Goal: Task Accomplishment & Management: Use online tool/utility

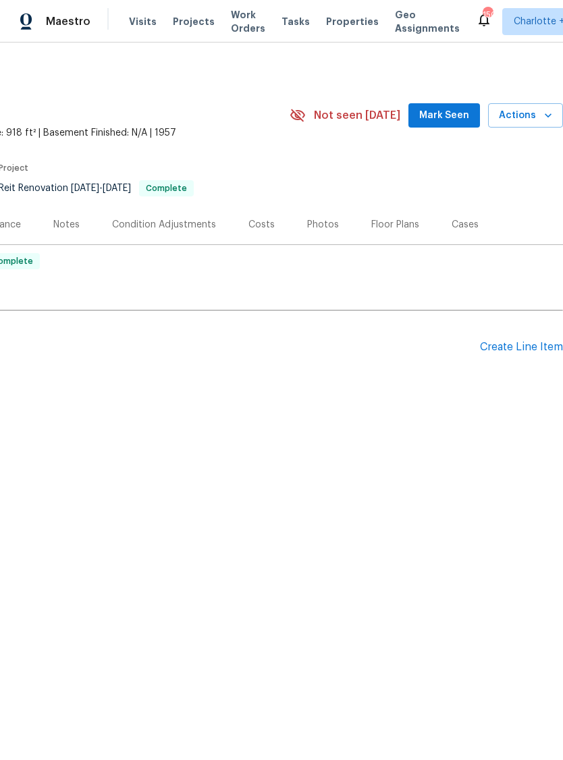
scroll to position [0, 200]
click at [510, 352] on div "Create Line Item" at bounding box center [521, 347] width 83 height 13
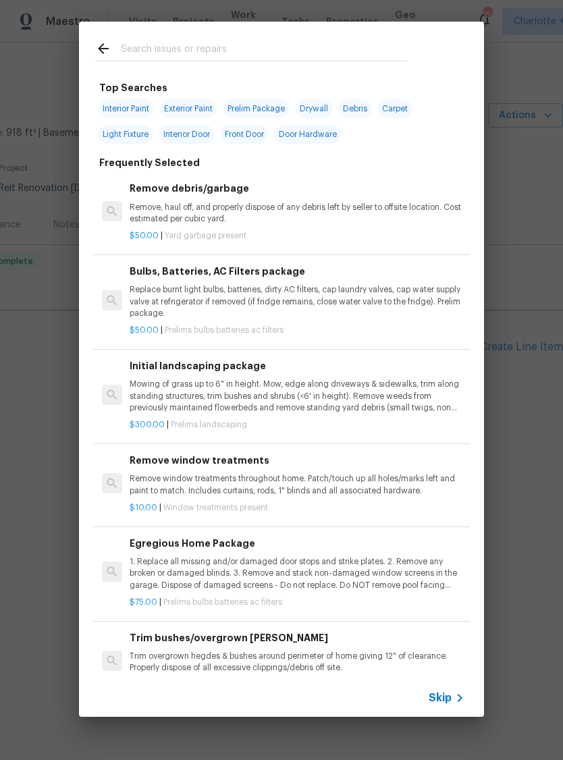
click at [196, 45] on input "text" at bounding box center [264, 50] width 286 height 20
type input "Hvac"
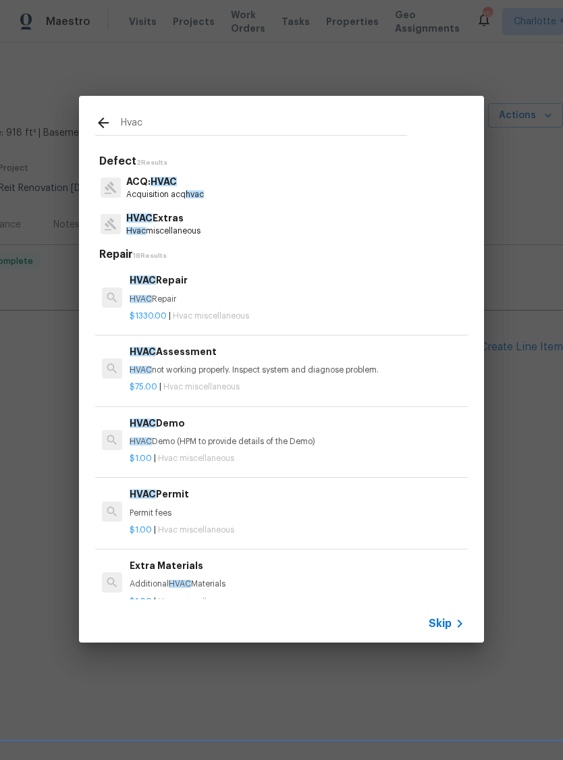
click at [182, 226] on p "Hvac miscellaneous" at bounding box center [163, 230] width 74 height 11
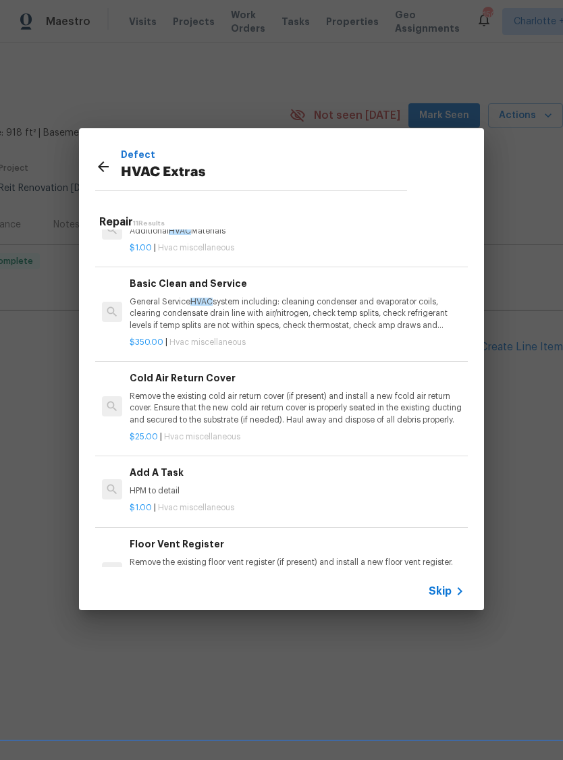
scroll to position [322, 0]
click at [290, 319] on p "General Service HVAC system including: cleaning condenser and evaporator coils,…" at bounding box center [297, 313] width 335 height 34
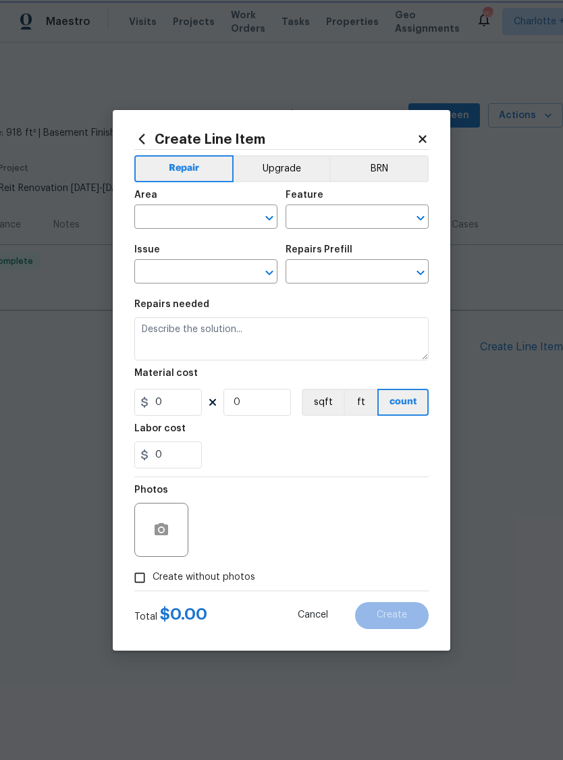
type input "HVAC"
type input "HVAC Extras"
type input "Basic Clean and Service $350.00"
type textarea "General Service HVAC system including: cleaning condenser and evaporator coils,…"
type input "350"
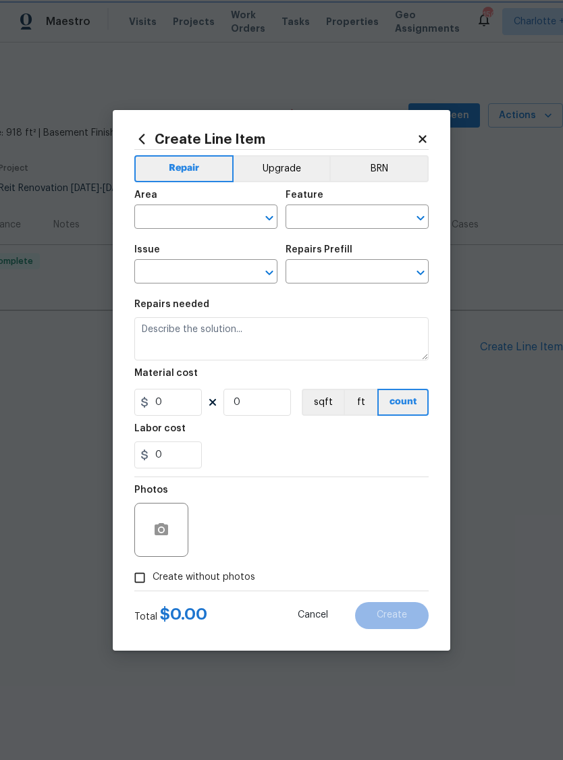
type input "1"
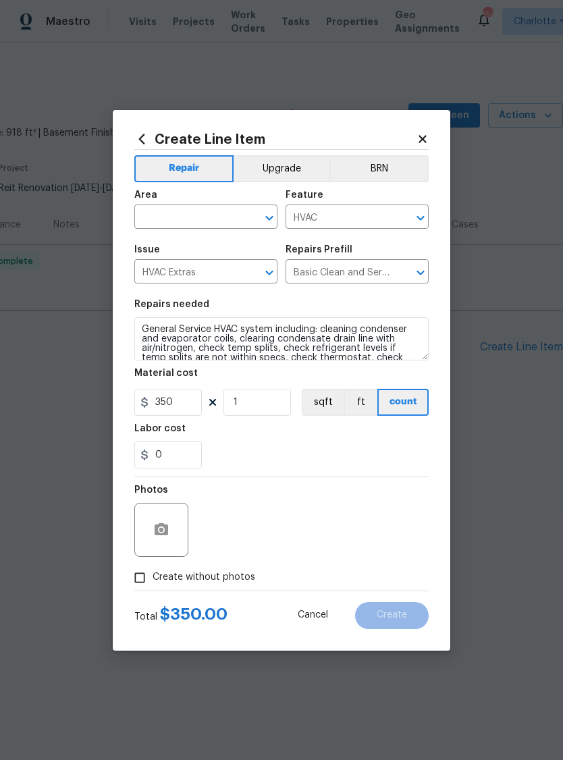
click at [211, 215] on input "text" at bounding box center [186, 218] width 105 height 21
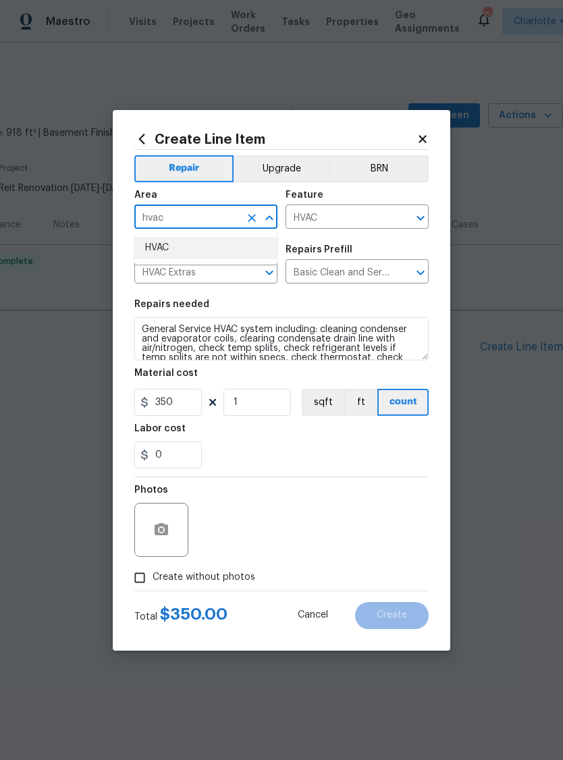
click at [194, 251] on li "HVAC" at bounding box center [205, 248] width 143 height 22
type input "HVAC"
click at [190, 408] on input "350" at bounding box center [167, 402] width 67 height 27
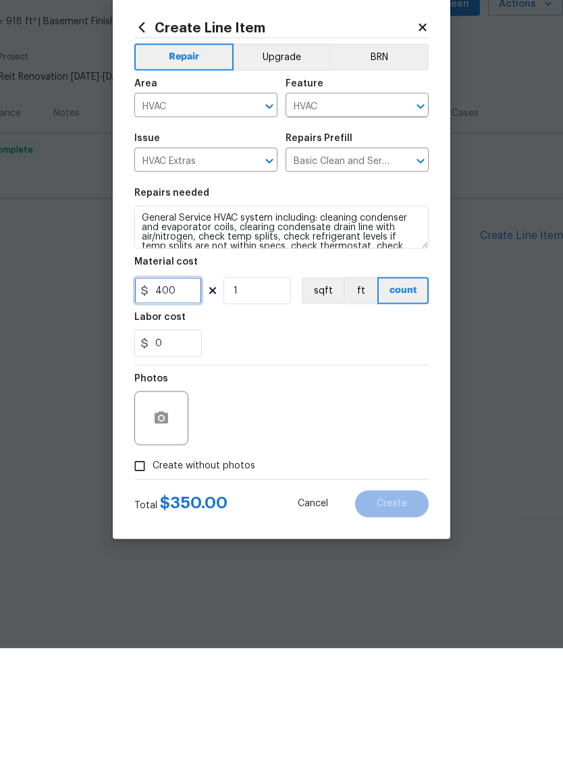
type input "400"
click at [134, 474] on div "Create Line Item Repair Upgrade BRN Area HVAC ​ Feature HVAC ​ Issue HVAC Extra…" at bounding box center [281, 380] width 337 height 541
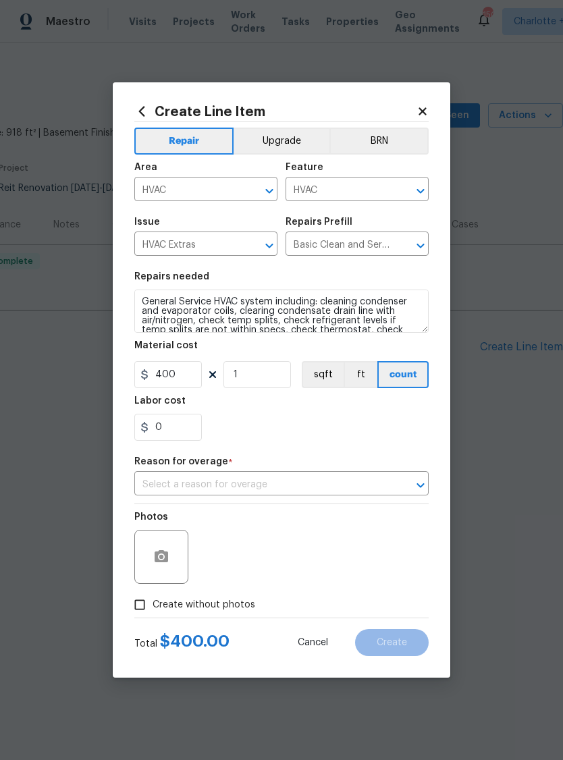
click at [143, 606] on input "Create without photos" at bounding box center [140, 605] width 26 height 26
checkbox input "true"
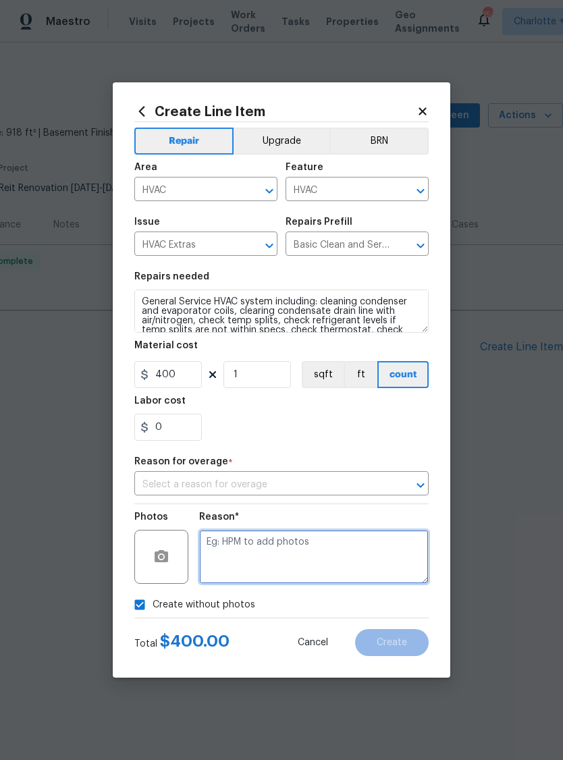
click at [295, 555] on textarea at bounding box center [313, 557] width 229 height 54
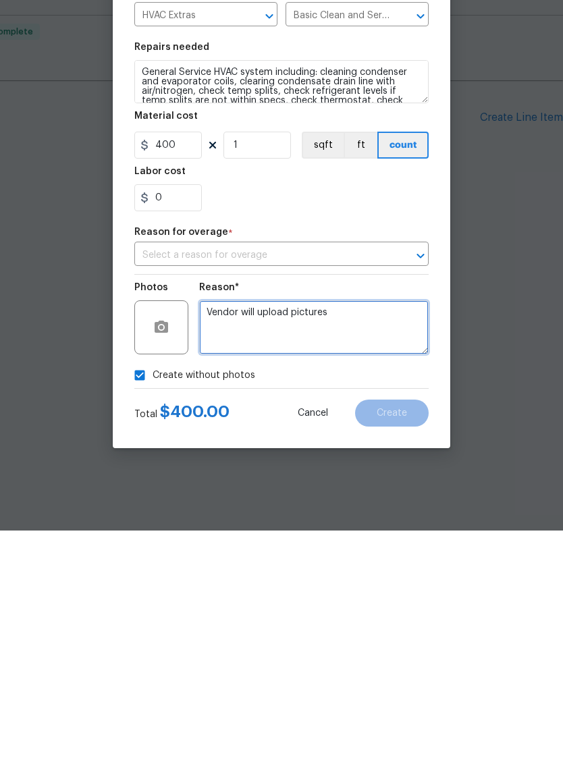
type textarea "Vendor will upload pictures"
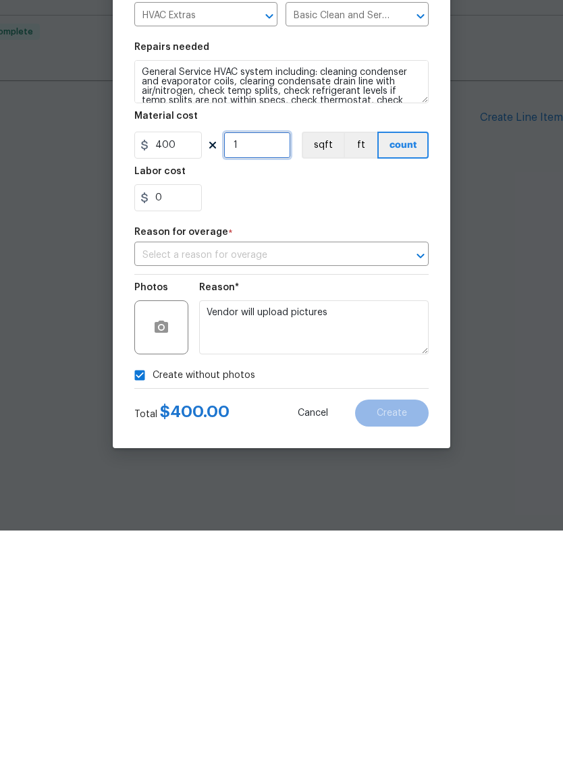
click at [264, 361] on input "1" at bounding box center [256, 374] width 67 height 27
click at [330, 475] on input "text" at bounding box center [262, 485] width 256 height 21
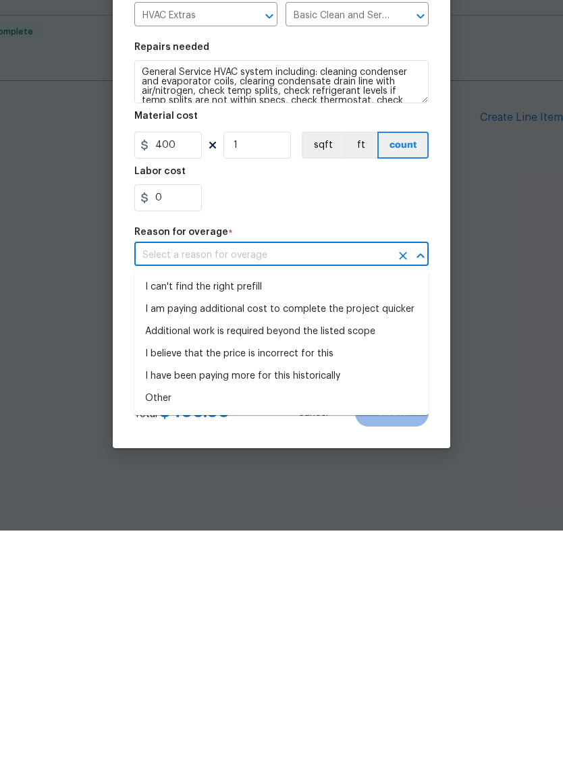
scroll to position [0, 0]
click at [176, 617] on li "Other" at bounding box center [281, 628] width 294 height 22
type input "Other"
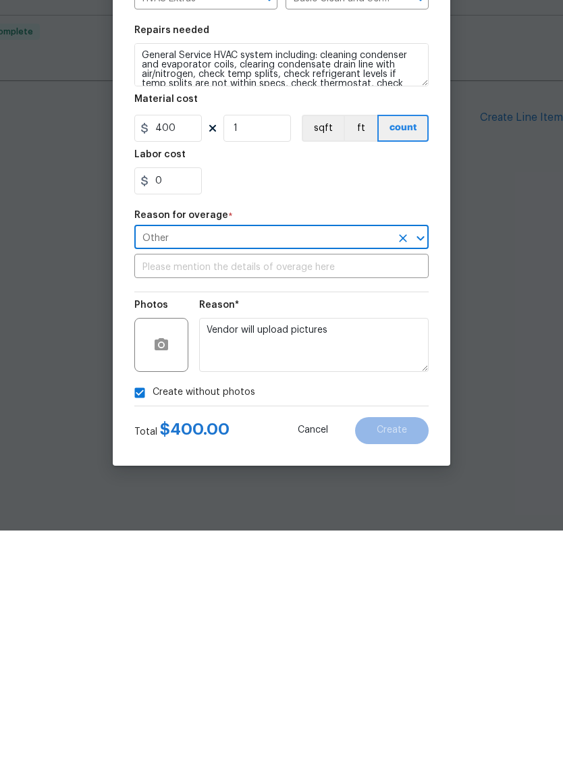
click at [259, 487] on input "text" at bounding box center [281, 497] width 294 height 21
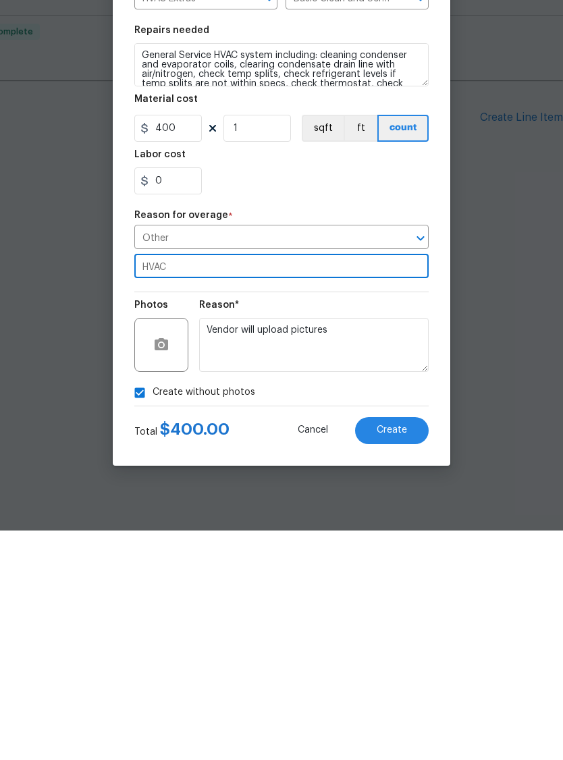
type input "HVAC"
click at [399, 647] on button "Create" at bounding box center [392, 660] width 74 height 27
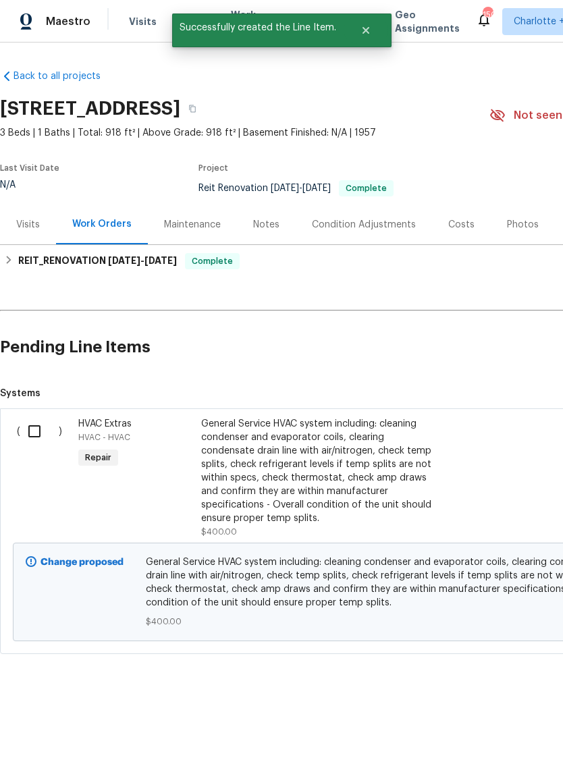
click at [36, 427] on input "checkbox" at bounding box center [39, 431] width 38 height 28
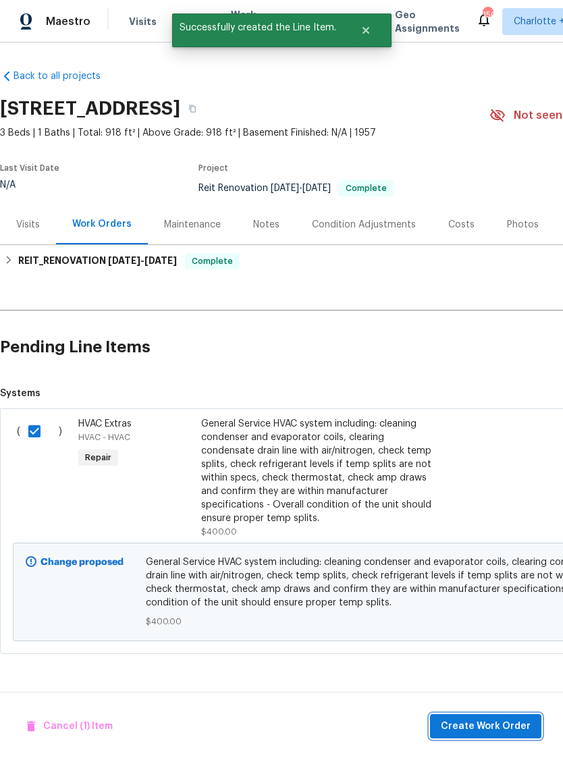
click at [477, 720] on span "Create Work Order" at bounding box center [486, 726] width 90 height 17
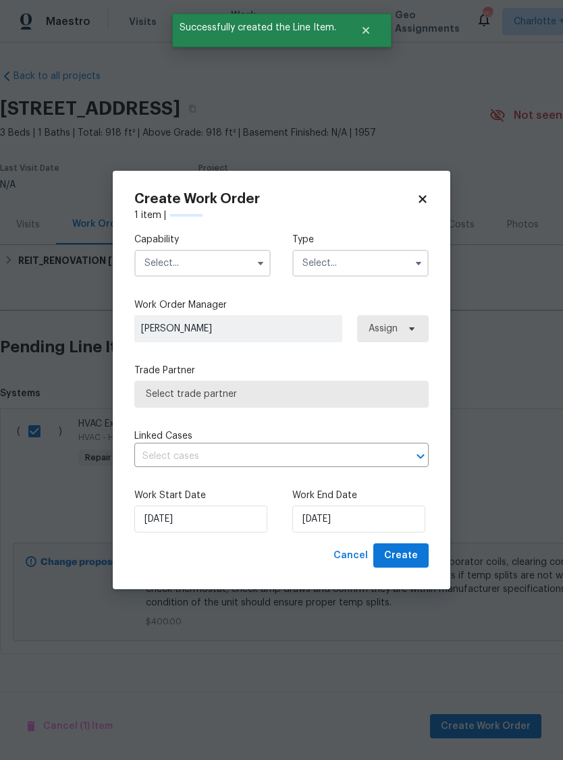
checkbox input "false"
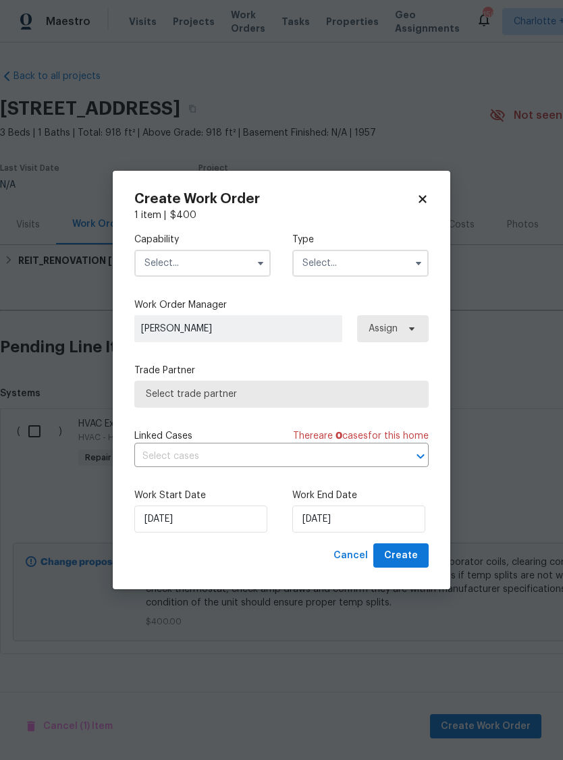
click at [211, 263] on input "text" at bounding box center [202, 263] width 136 height 27
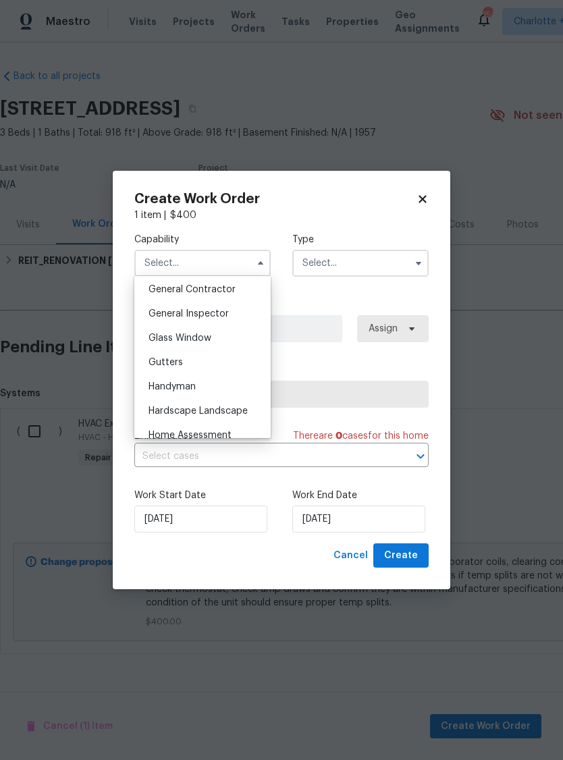
scroll to position [669, 0]
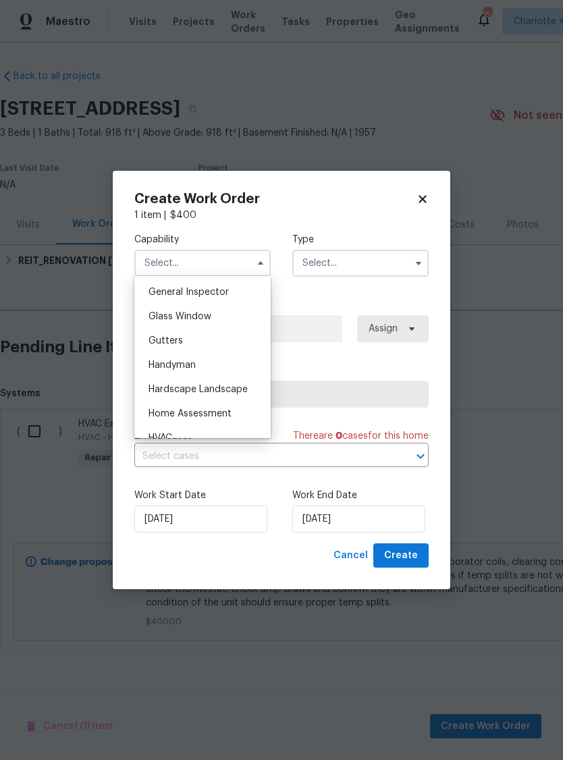
click at [220, 367] on div "Handyman" at bounding box center [203, 365] width 130 height 24
type input "Handyman"
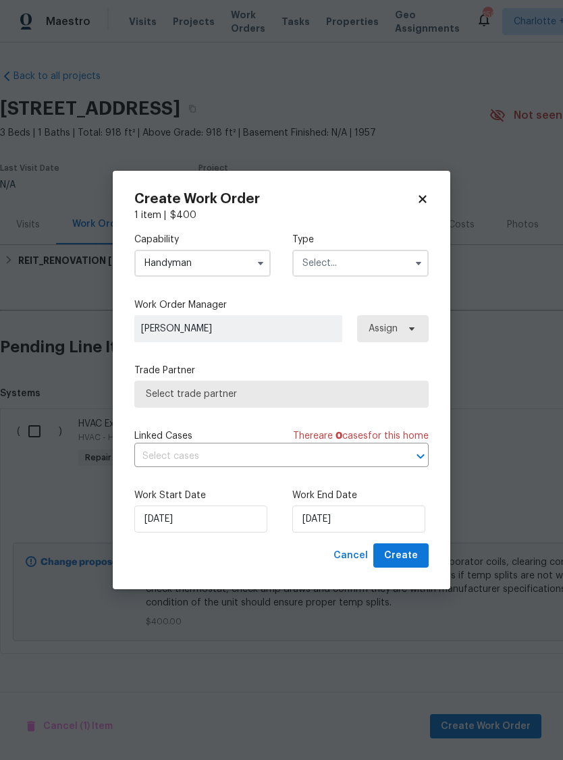
click at [381, 260] on input "text" at bounding box center [360, 263] width 136 height 27
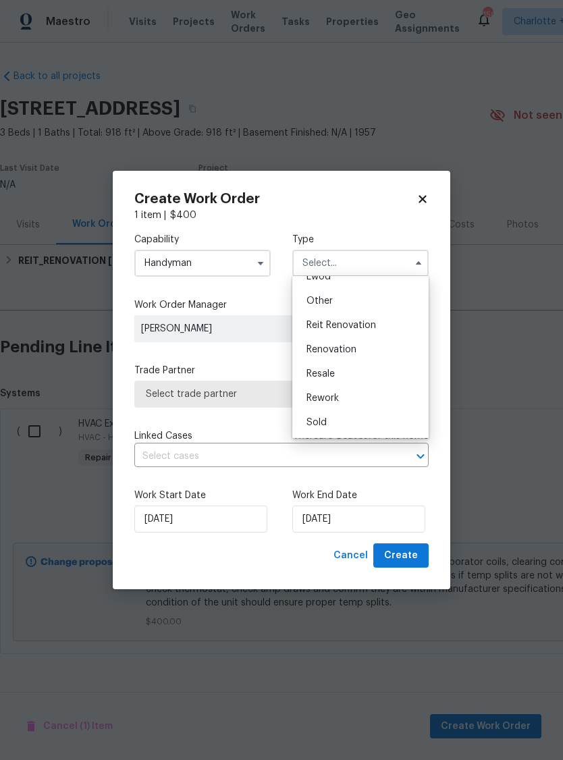
scroll to position [161, 0]
click at [376, 329] on div "Reit Renovation" at bounding box center [361, 325] width 130 height 24
type input "Reit Renovation"
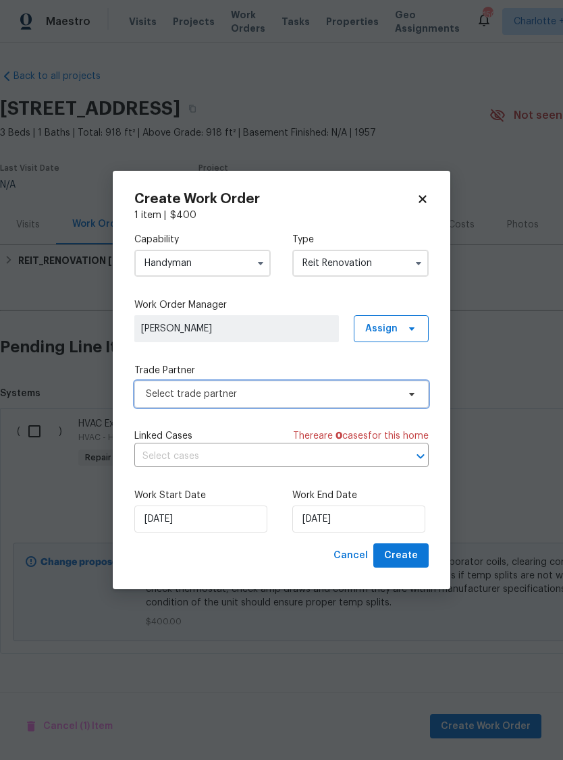
click at [274, 396] on span "Select trade partner" at bounding box center [272, 393] width 252 height 13
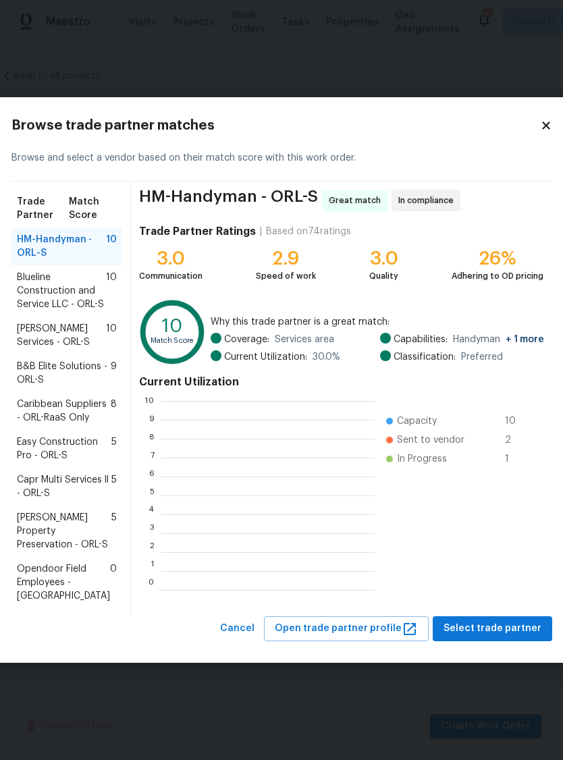
scroll to position [189, 214]
click at [53, 410] on span "Caribbean Suppliers - ORL-RaaS Only" at bounding box center [64, 411] width 94 height 27
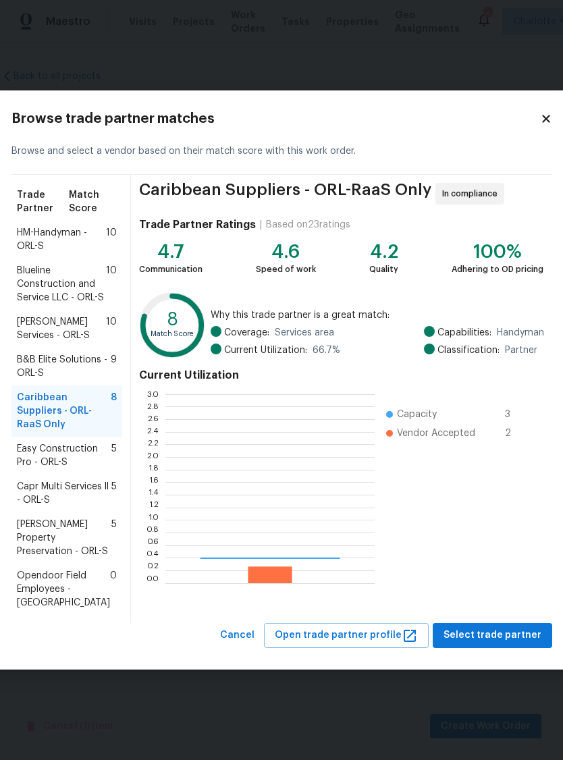
scroll to position [189, 209]
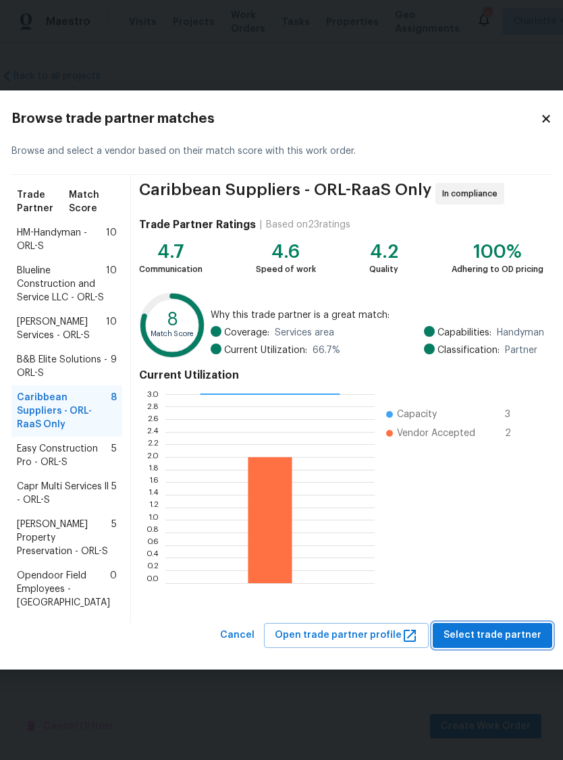
click at [471, 644] on span "Select trade partner" at bounding box center [492, 635] width 98 height 17
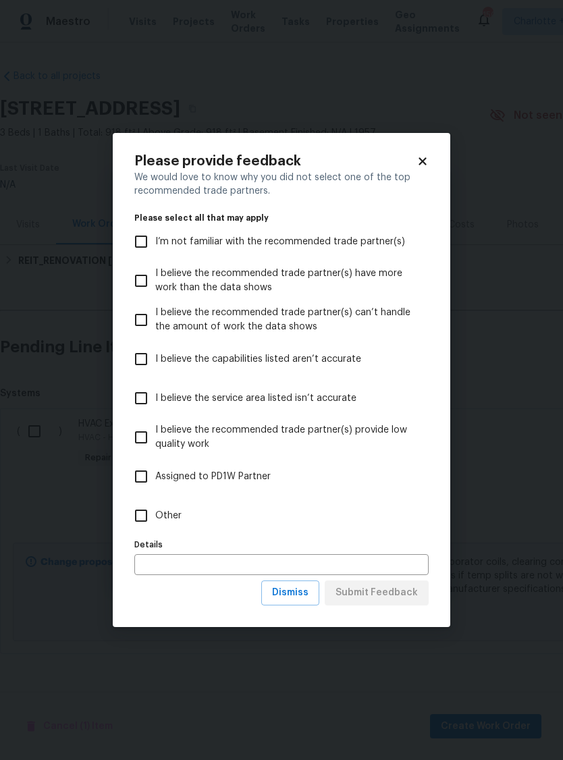
click at [146, 516] on input "Other" at bounding box center [141, 516] width 28 height 28
checkbox input "true"
click at [389, 590] on span "Submit Feedback" at bounding box center [376, 593] width 82 height 17
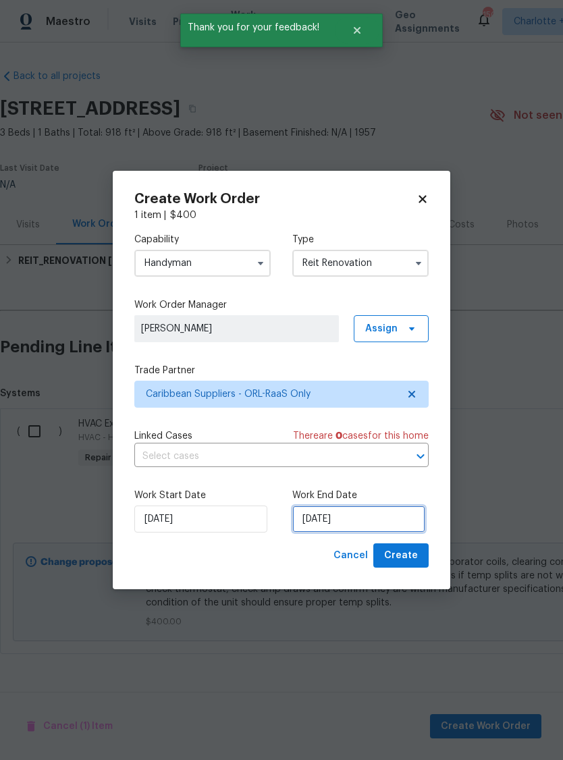
click at [366, 518] on input "[DATE]" at bounding box center [358, 519] width 133 height 27
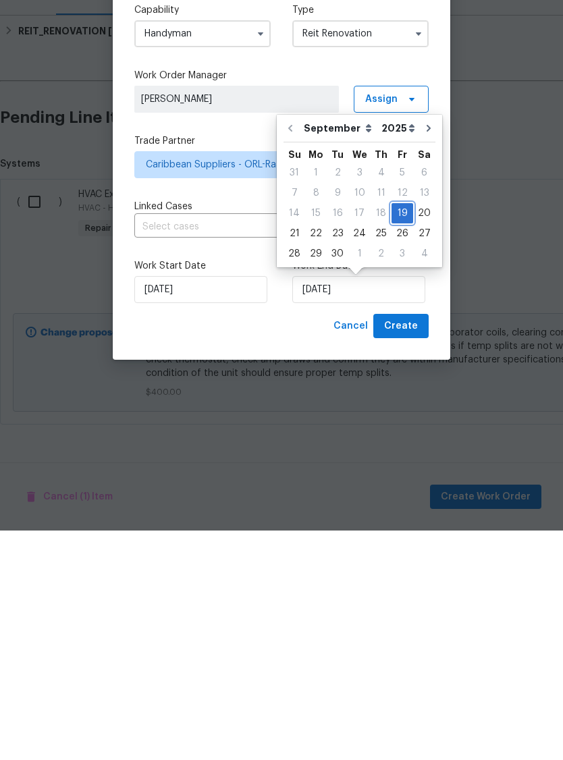
click at [396, 433] on div "19" at bounding box center [402, 442] width 22 height 19
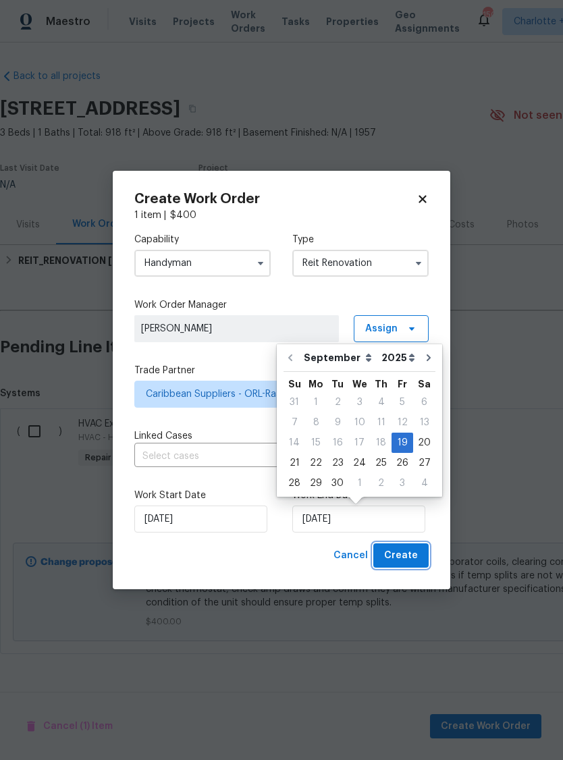
click at [407, 554] on span "Create" at bounding box center [401, 555] width 34 height 17
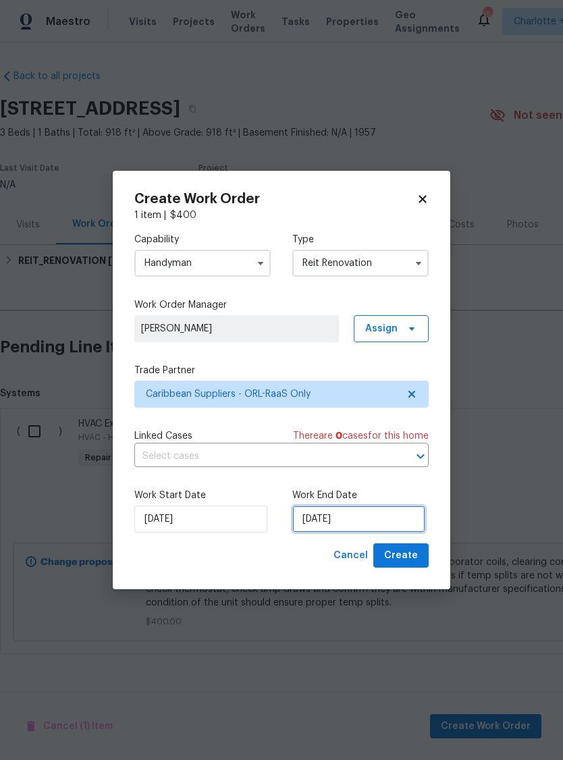
click at [369, 522] on input "[DATE]" at bounding box center [358, 519] width 133 height 27
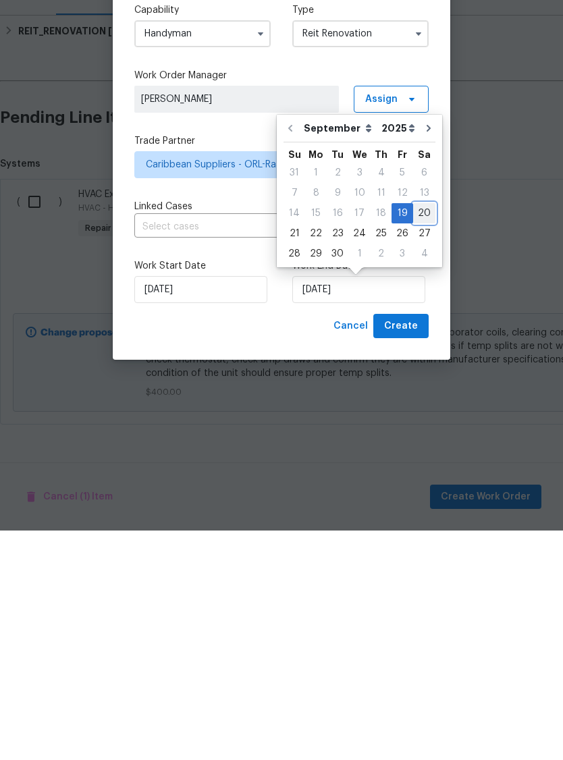
click at [419, 433] on div "20" at bounding box center [424, 442] width 22 height 19
type input "[DATE]"
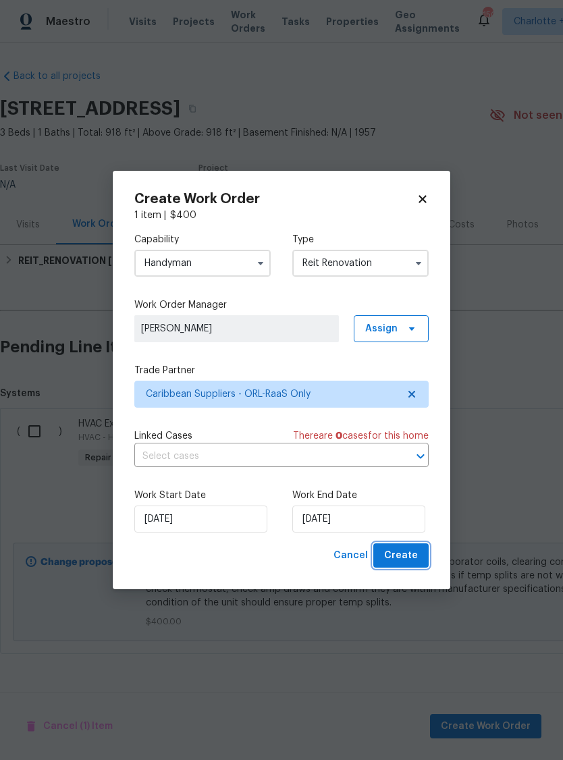
click at [404, 558] on span "Create" at bounding box center [401, 555] width 34 height 17
click at [380, 262] on input "Reit Renovation" at bounding box center [360, 263] width 136 height 27
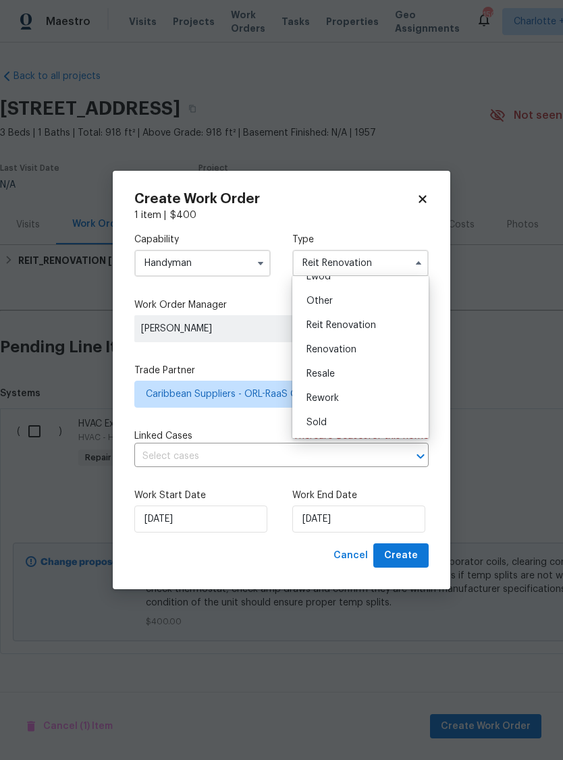
scroll to position [161, 0]
click at [347, 321] on span "Reit Renovation" at bounding box center [341, 325] width 70 height 9
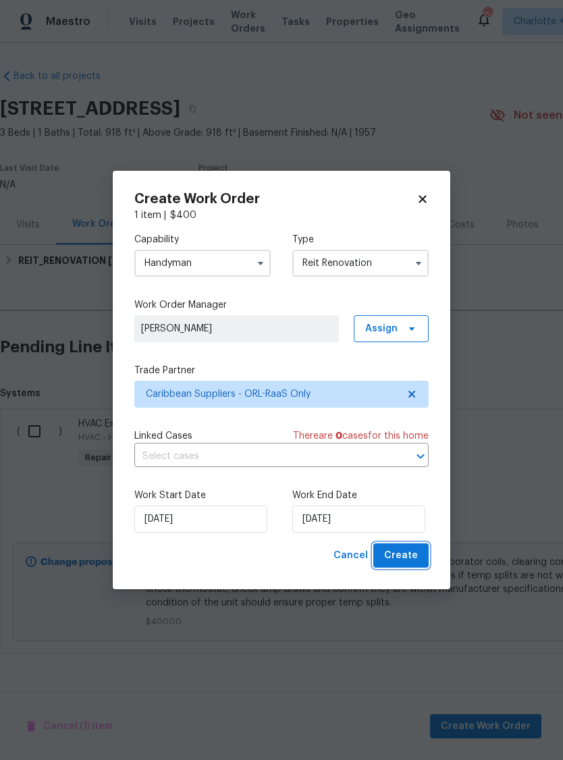
click at [404, 552] on span "Create" at bounding box center [401, 555] width 34 height 17
click at [408, 554] on span "Create" at bounding box center [401, 555] width 34 height 17
click at [356, 554] on span "Cancel" at bounding box center [350, 555] width 34 height 17
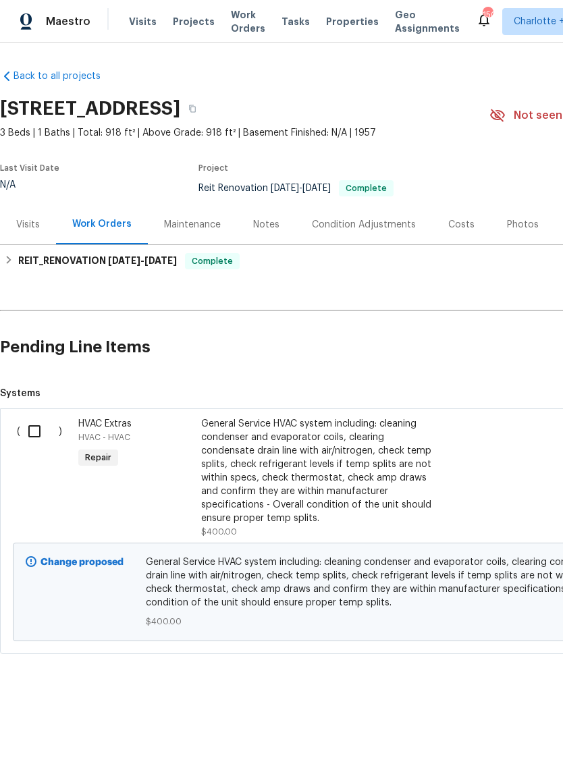
scroll to position [0, 0]
